Goal: Complete application form

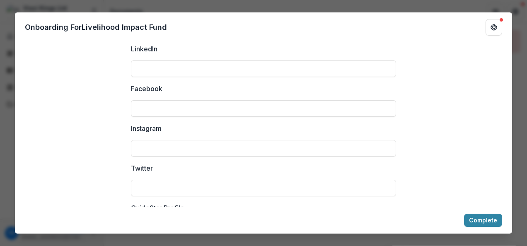
scroll to position [1093, 0]
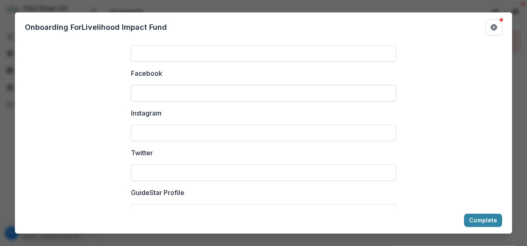
click at [186, 100] on input "Facebook" at bounding box center [263, 93] width 265 height 17
type input "**********"
click at [190, 141] on input "Instagram" at bounding box center [263, 133] width 265 height 17
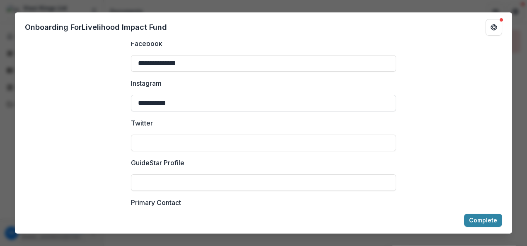
scroll to position [1124, 0]
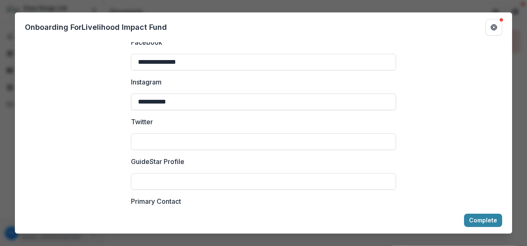
type input "**********"
click at [191, 150] on input "Twitter" at bounding box center [263, 141] width 265 height 17
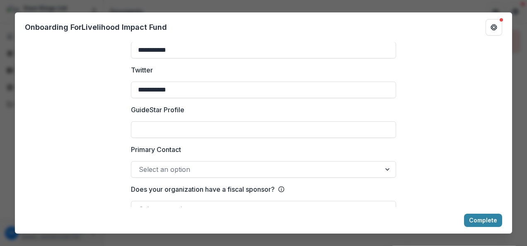
scroll to position [1213, 0]
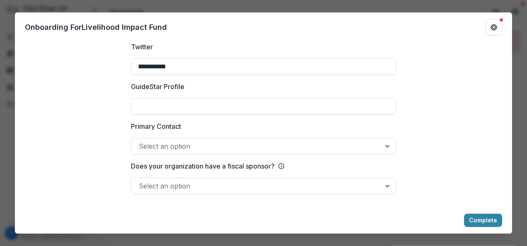
type input "**********"
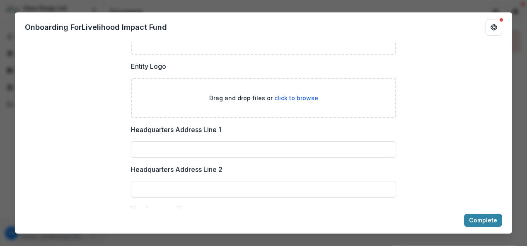
scroll to position [524, 0]
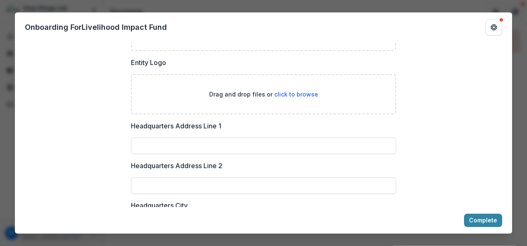
click at [294, 99] on p "Drag and drop files or click to browse" at bounding box center [263, 94] width 109 height 9
type input "**********"
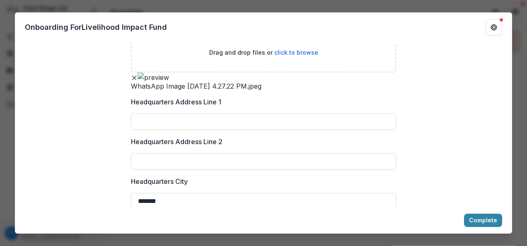
scroll to position [564, 0]
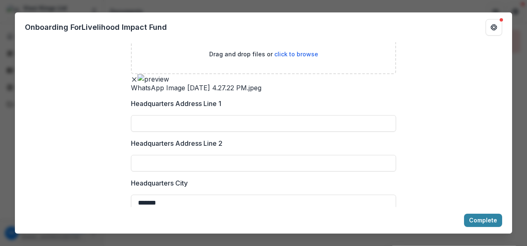
click at [137, 84] on button "Remove File" at bounding box center [134, 79] width 7 height 10
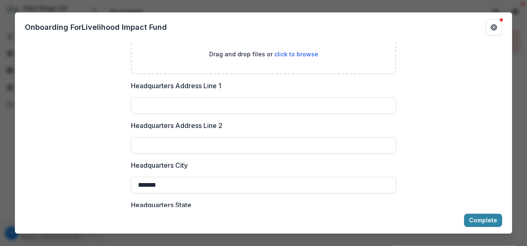
click at [284, 58] on span "click to browse" at bounding box center [296, 54] width 44 height 7
type input "**********"
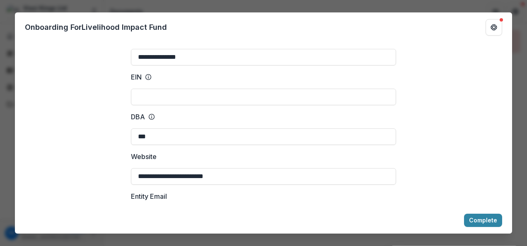
scroll to position [34, 0]
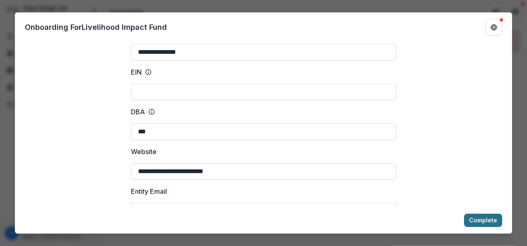
click at [475, 220] on button "Complete" at bounding box center [483, 220] width 38 height 13
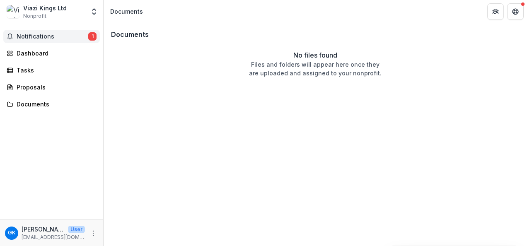
click at [39, 32] on button "Notifications 1" at bounding box center [51, 36] width 96 height 13
click at [36, 54] on div "Dashboard" at bounding box center [55, 53] width 77 height 9
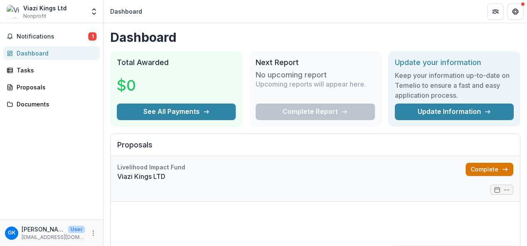
click at [487, 166] on link "Complete" at bounding box center [489, 169] width 48 height 13
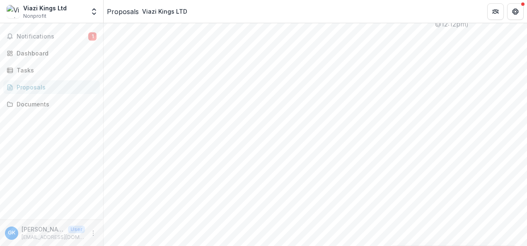
scroll to position [199, 0]
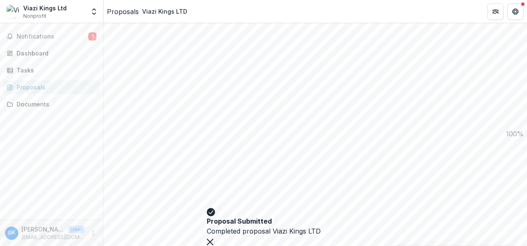
scroll to position [65, 0]
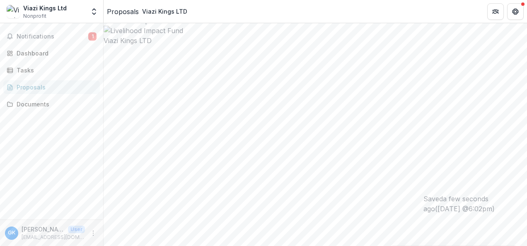
scroll to position [0, 0]
click at [43, 69] on div "Tasks" at bounding box center [55, 70] width 77 height 9
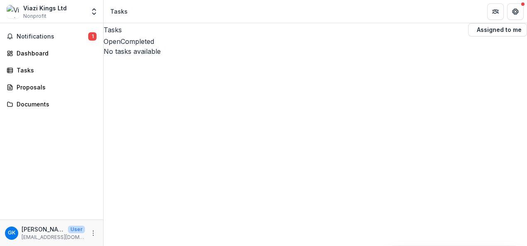
click at [154, 46] on button "Completed" at bounding box center [137, 41] width 34 height 10
click at [41, 89] on div "Proposals" at bounding box center [55, 87] width 77 height 9
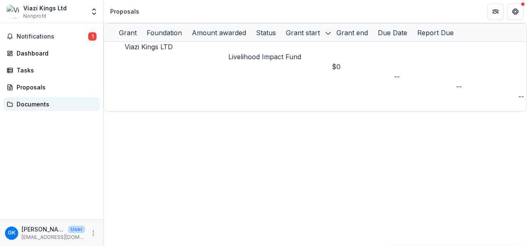
click at [66, 105] on div "Documents" at bounding box center [55, 104] width 77 height 9
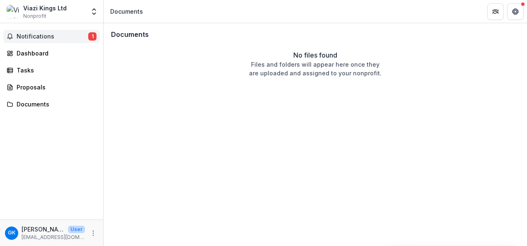
click at [60, 36] on span "Notifications" at bounding box center [53, 36] width 72 height 7
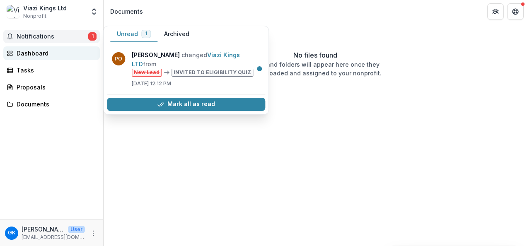
click at [53, 50] on div "Dashboard" at bounding box center [55, 53] width 77 height 9
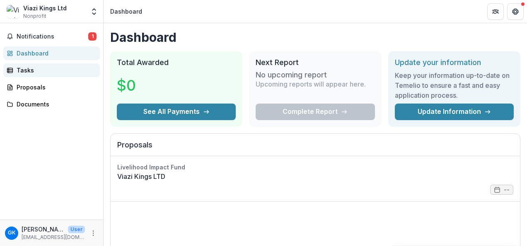
click at [57, 70] on div "Tasks" at bounding box center [55, 70] width 77 height 9
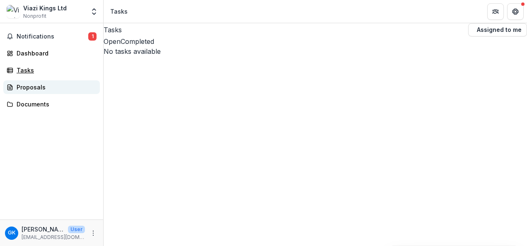
click at [57, 87] on div "Proposals" at bounding box center [55, 87] width 77 height 9
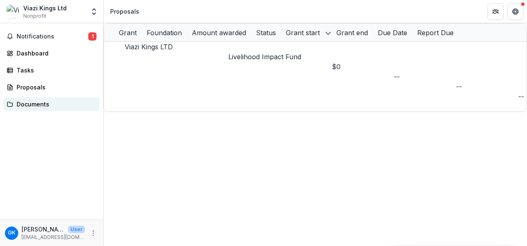
click at [61, 104] on div "Documents" at bounding box center [55, 104] width 77 height 9
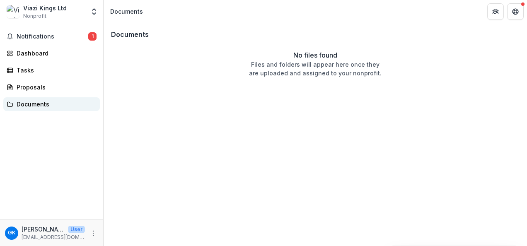
click at [75, 92] on link "Proposals" at bounding box center [51, 87] width 96 height 14
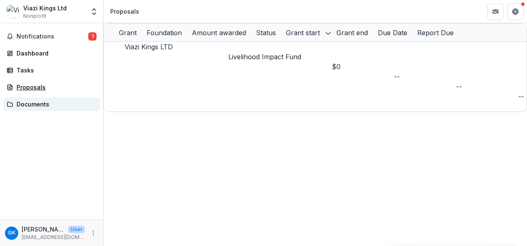
click at [77, 100] on div "Documents" at bounding box center [55, 104] width 77 height 9
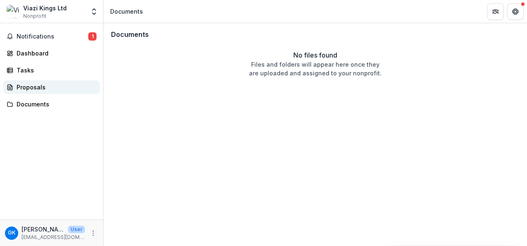
click at [77, 91] on div "Proposals" at bounding box center [55, 87] width 77 height 9
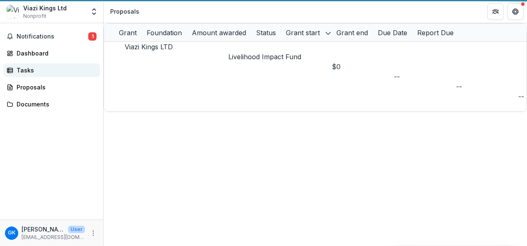
click at [66, 69] on div "Tasks" at bounding box center [55, 70] width 77 height 9
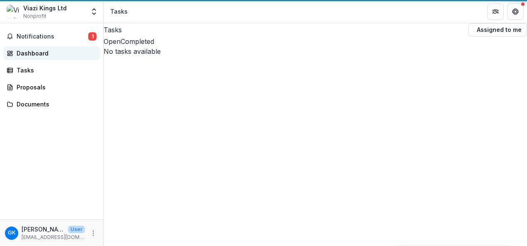
click at [69, 52] on div "Dashboard" at bounding box center [55, 53] width 77 height 9
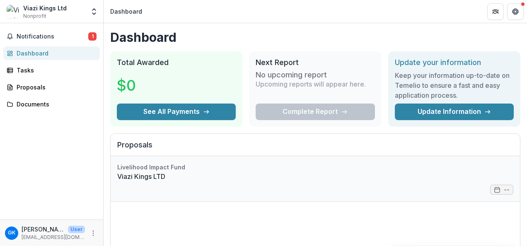
click at [499, 181] on link "Viazi Kings LTD" at bounding box center [315, 176] width 396 height 10
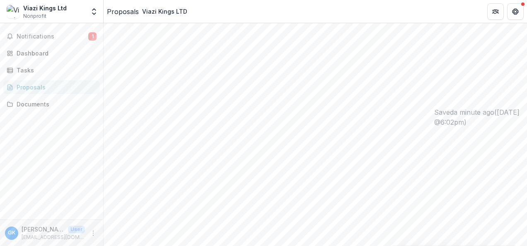
scroll to position [102, 0]
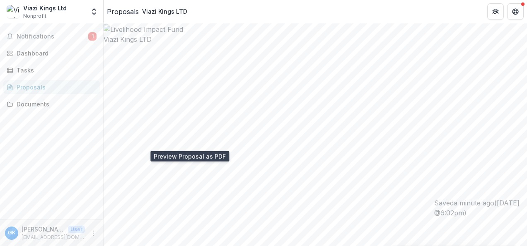
scroll to position [0, 0]
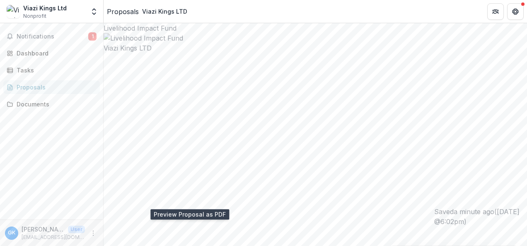
click at [297, 43] on div at bounding box center [315, 38] width 423 height 10
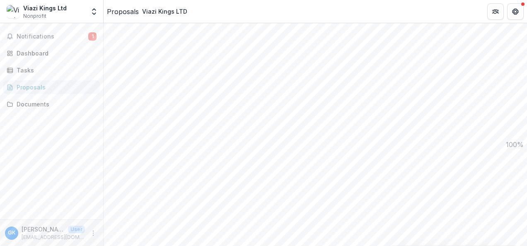
scroll to position [435, 0]
